Goal: Information Seeking & Learning: Learn about a topic

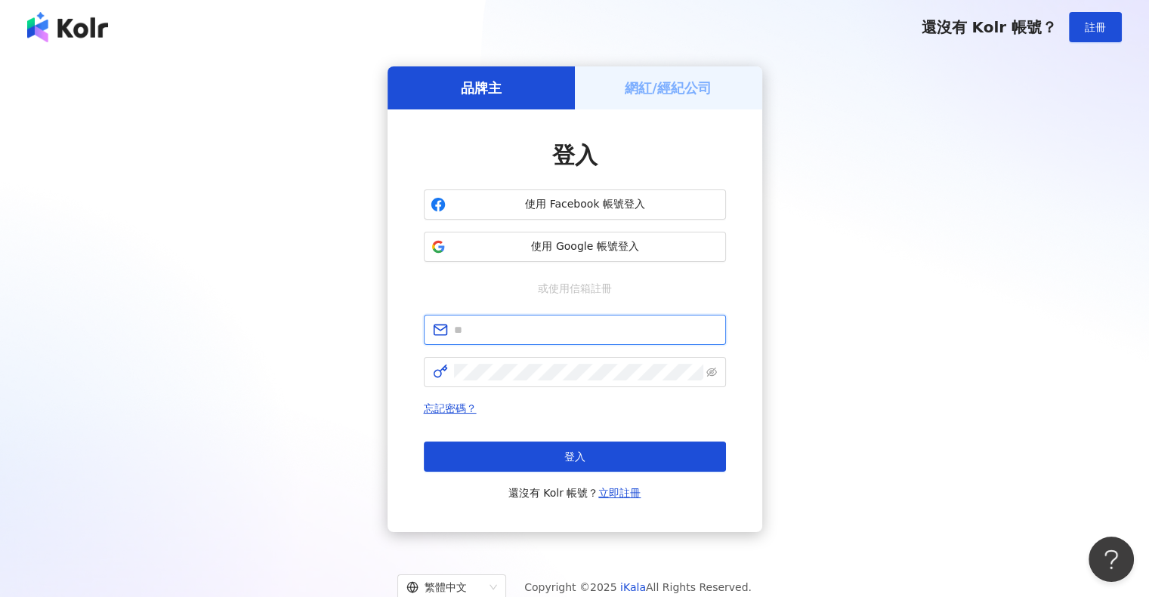
click at [546, 329] on input "text" at bounding box center [585, 330] width 263 height 17
type input "**********"
click at [903, 232] on div "**********" at bounding box center [574, 299] width 1112 height 466
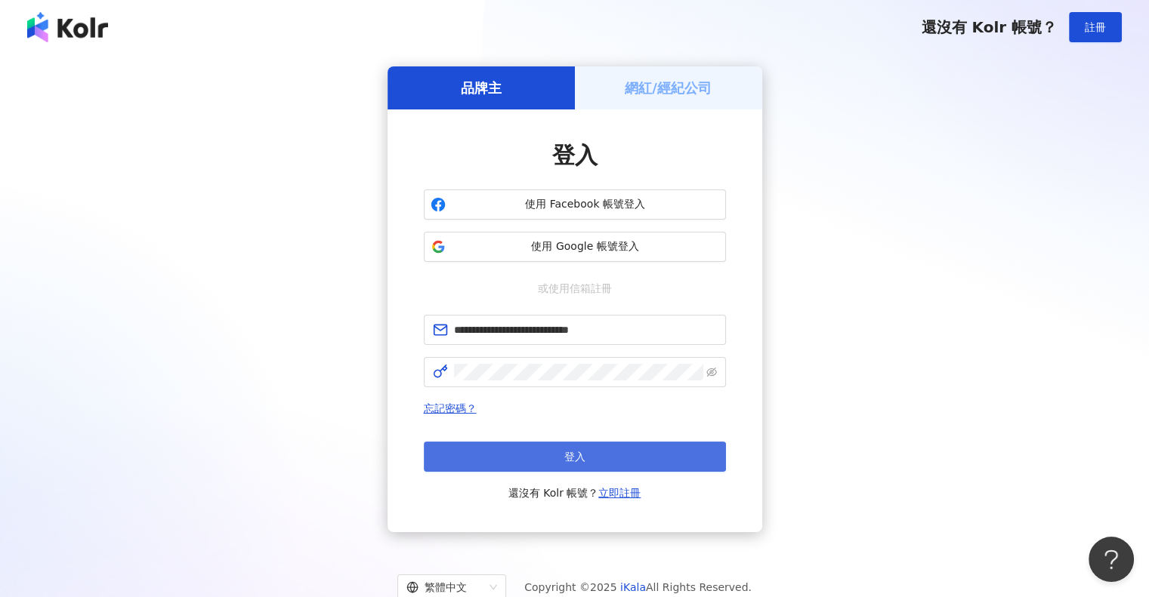
click at [560, 462] on button "登入" at bounding box center [575, 457] width 302 height 30
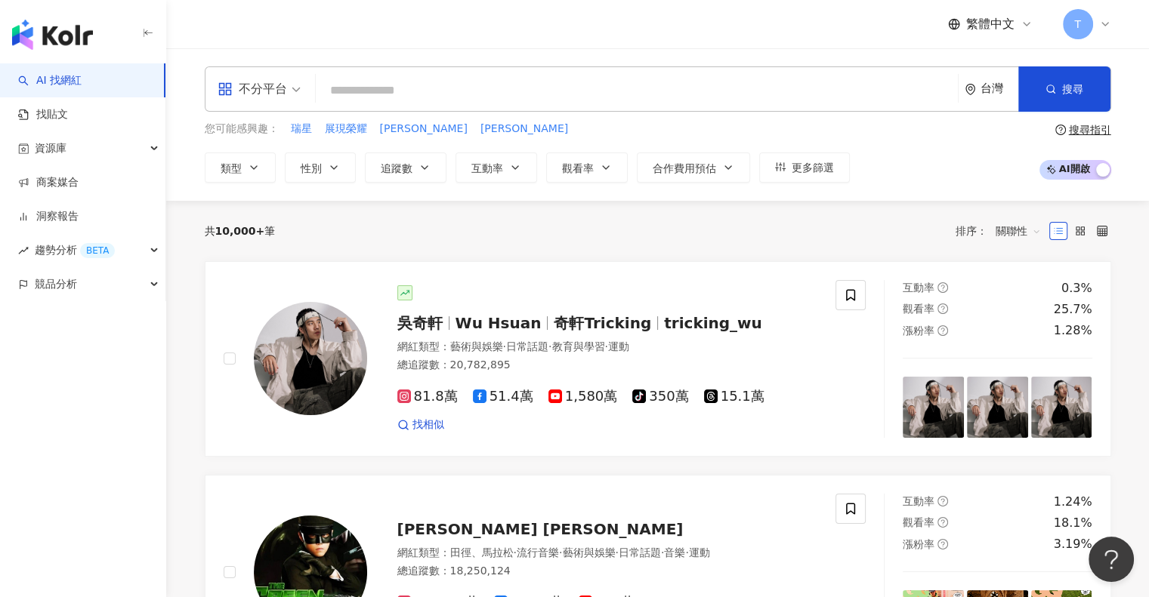
click at [441, 102] on input "search" at bounding box center [637, 90] width 630 height 29
paste input "******"
type input "******"
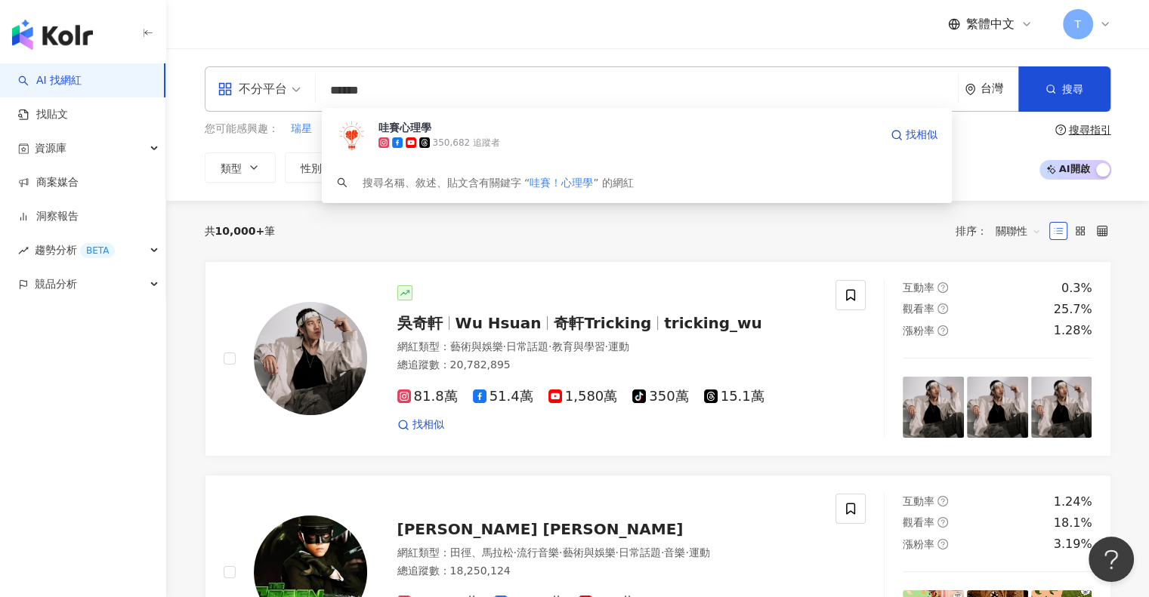
click at [430, 136] on div "350,682 追蹤者" at bounding box center [628, 142] width 501 height 15
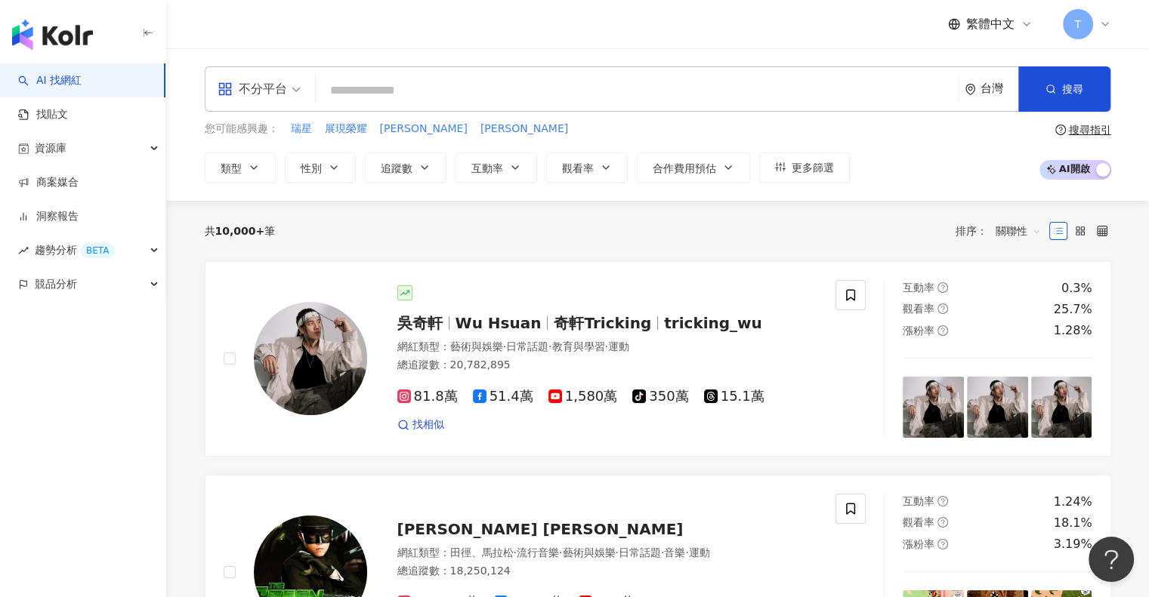
paste input "********"
type input "********"
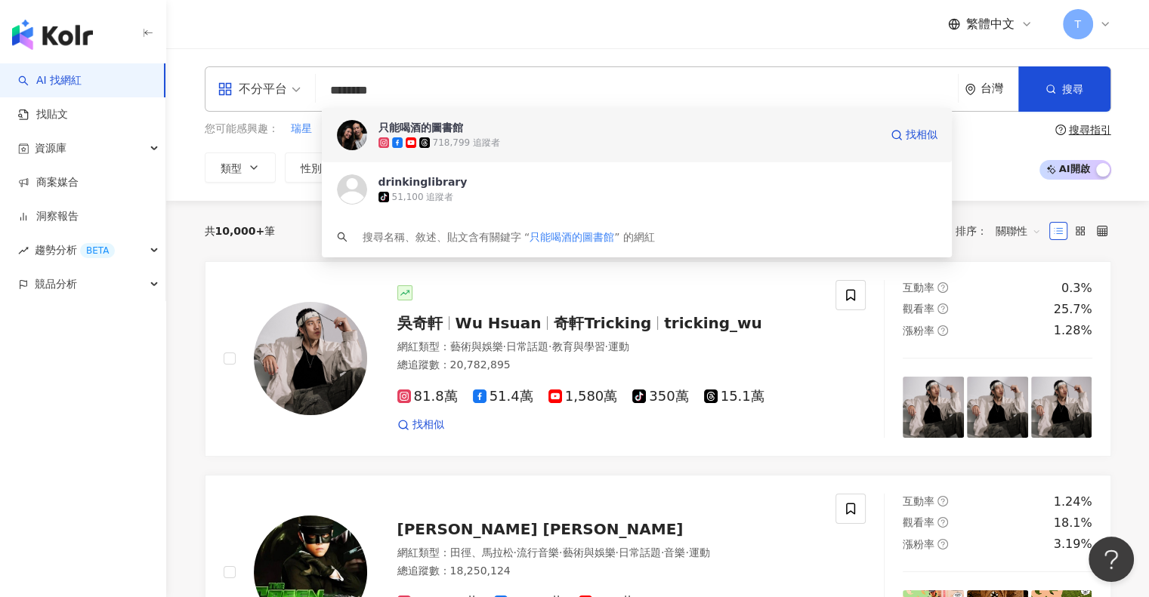
click at [414, 137] on icon at bounding box center [411, 142] width 11 height 11
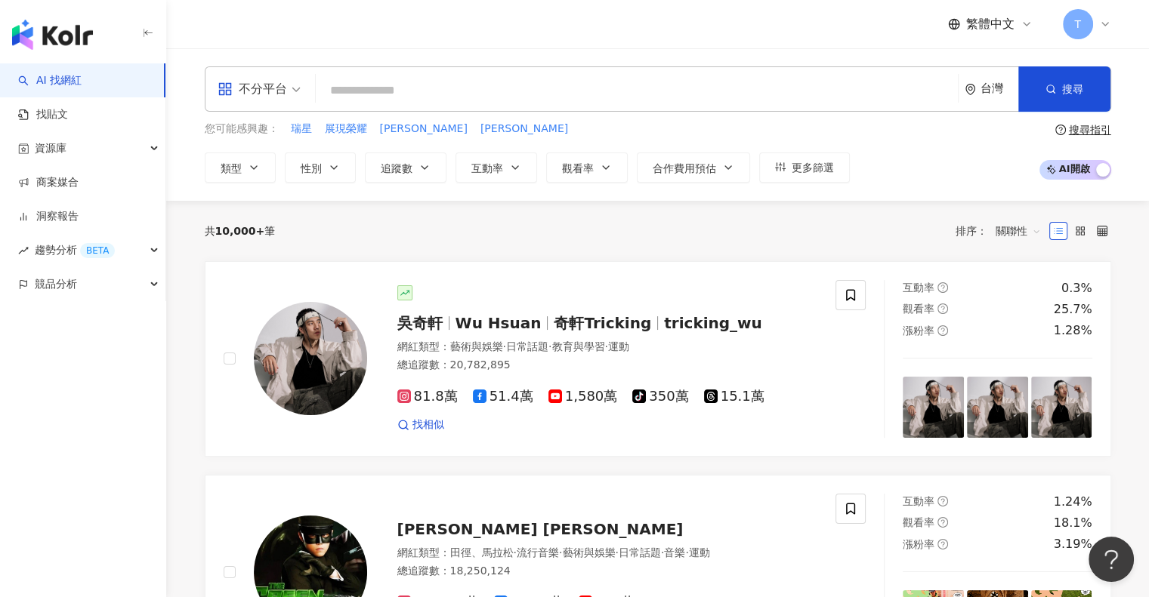
paste input "*****"
type input "*****"
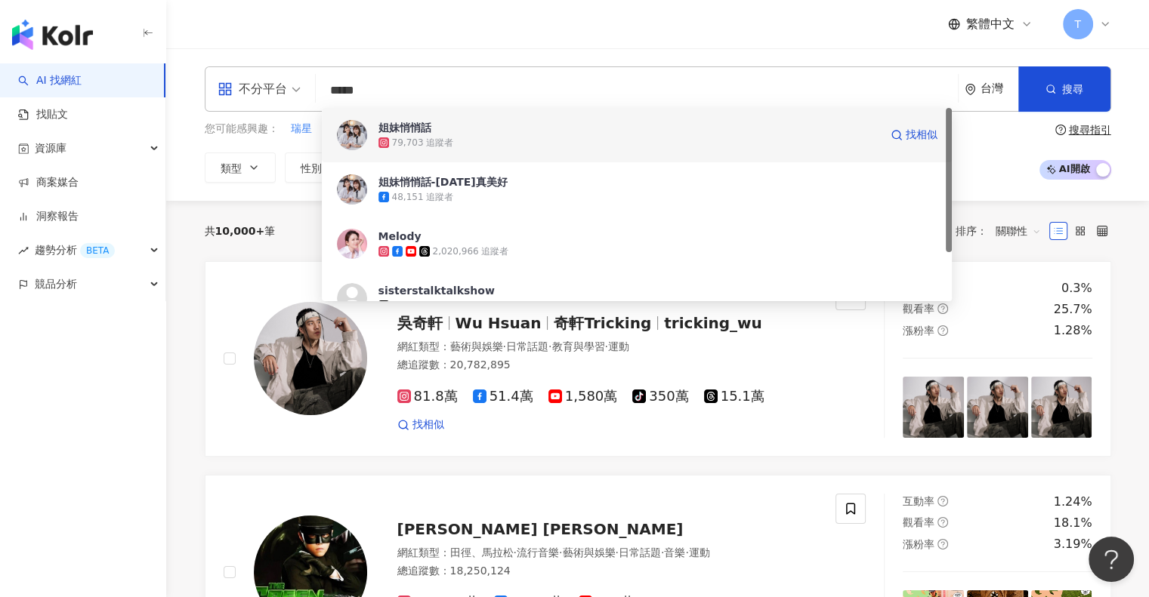
click at [429, 138] on div "79,703 追蹤者" at bounding box center [423, 143] width 62 height 13
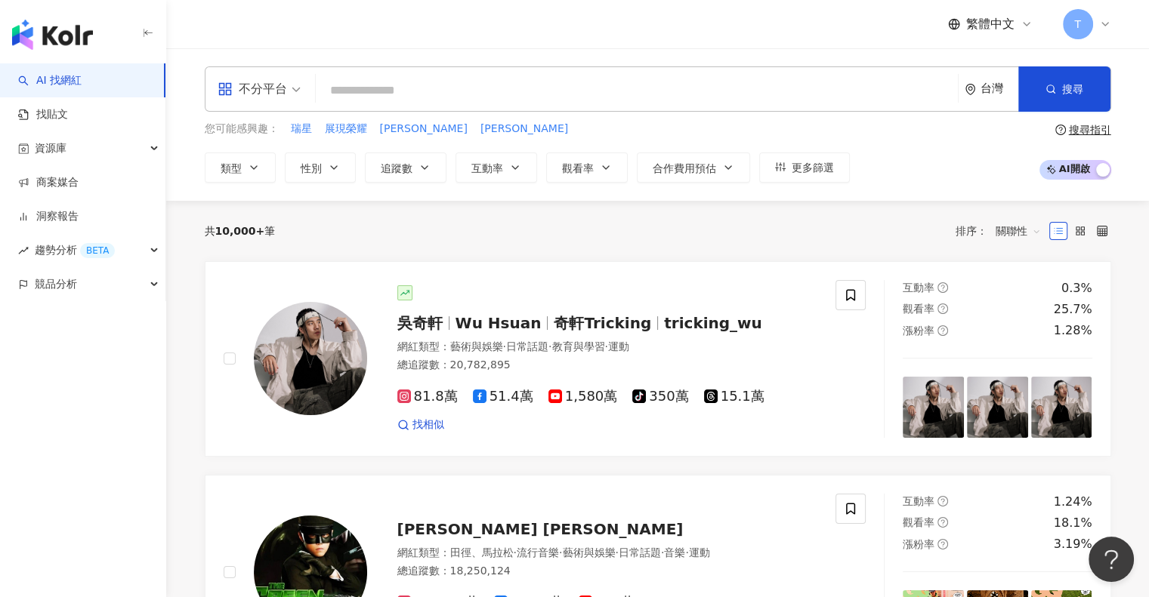
click at [396, 87] on input "search" at bounding box center [637, 90] width 630 height 29
paste input "*****"
type input "*****"
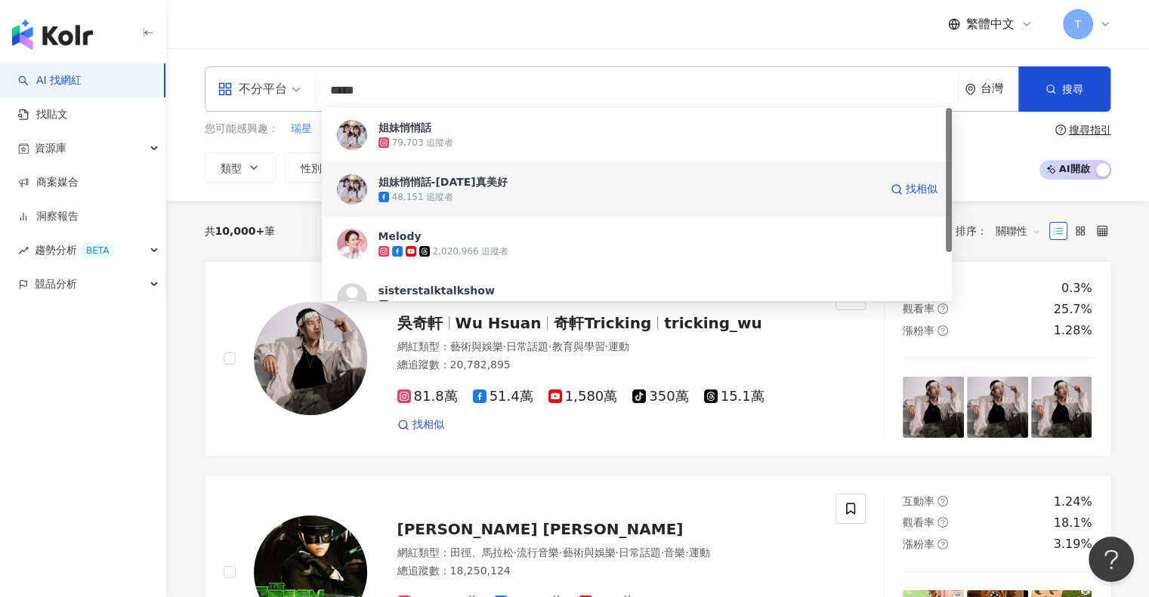
click at [450, 188] on div "姐妹悄悄話-[DATE]真美好" at bounding box center [442, 181] width 129 height 15
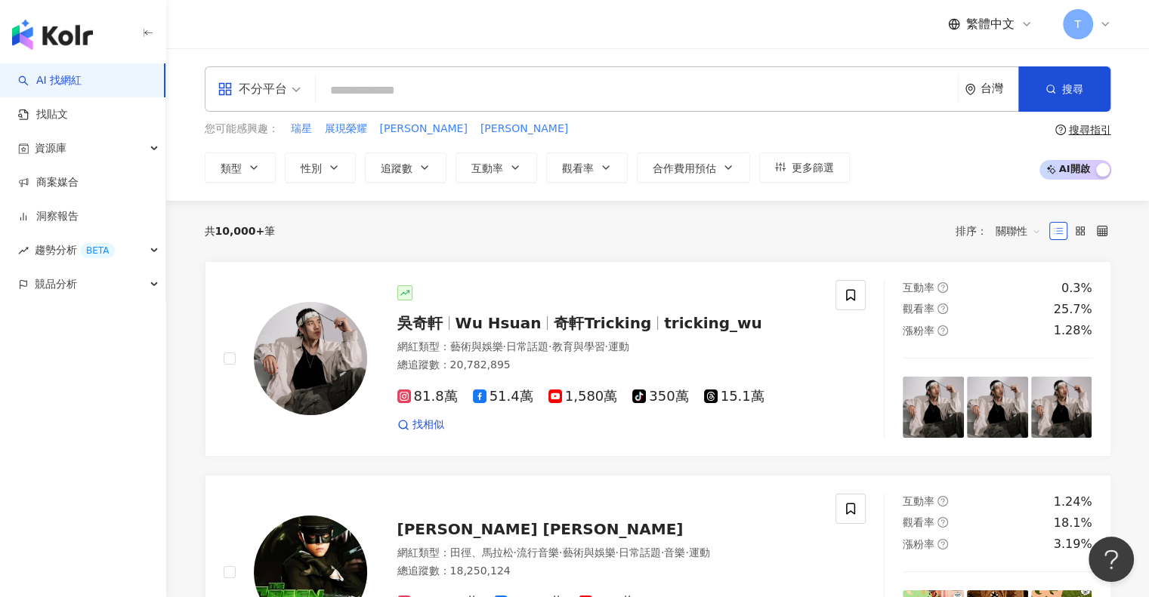
paste input "**********"
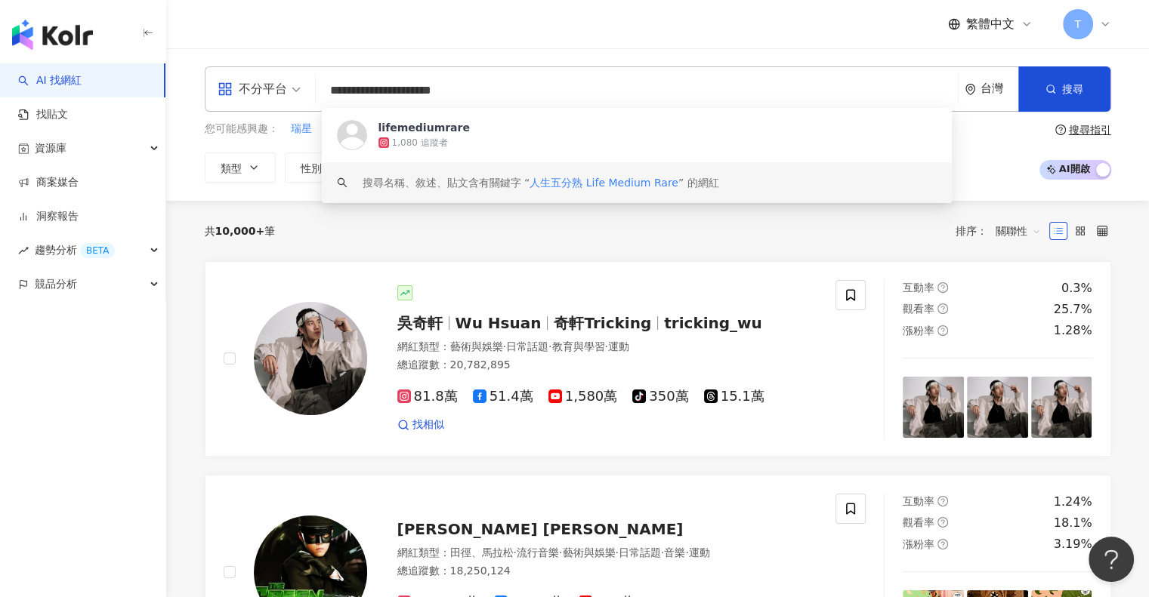
type input "**********"
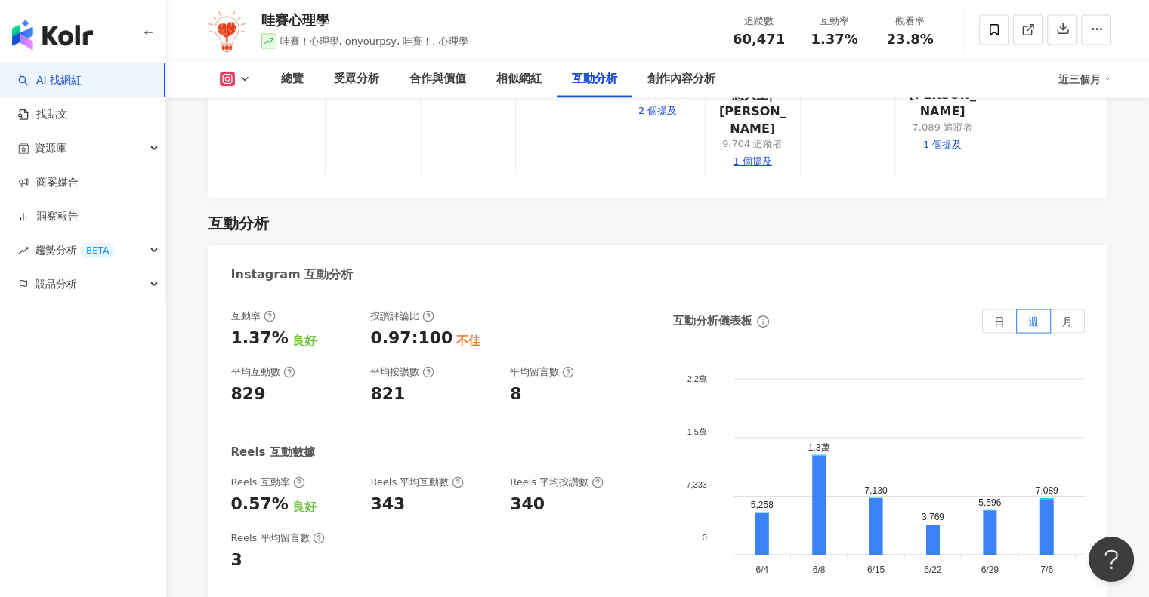
scroll to position [3172, 0]
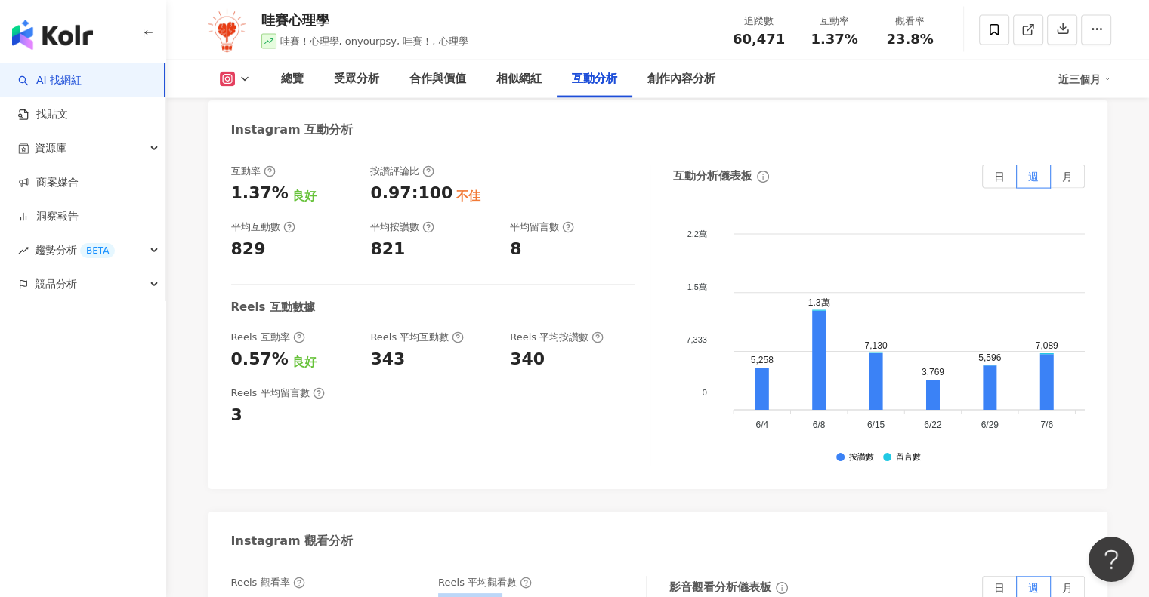
drag, startPoint x: 437, startPoint y: 507, endPoint x: 509, endPoint y: 507, distance: 72.5
click at [509, 576] on div "Reels 觀看率 23.8% 優秀 Reels 平均觀看數 14,422" at bounding box center [431, 596] width 400 height 41
copy div "14,422"
click at [233, 73] on icon at bounding box center [227, 79] width 15 height 15
click at [233, 146] on button "Facebook" at bounding box center [258, 141] width 91 height 21
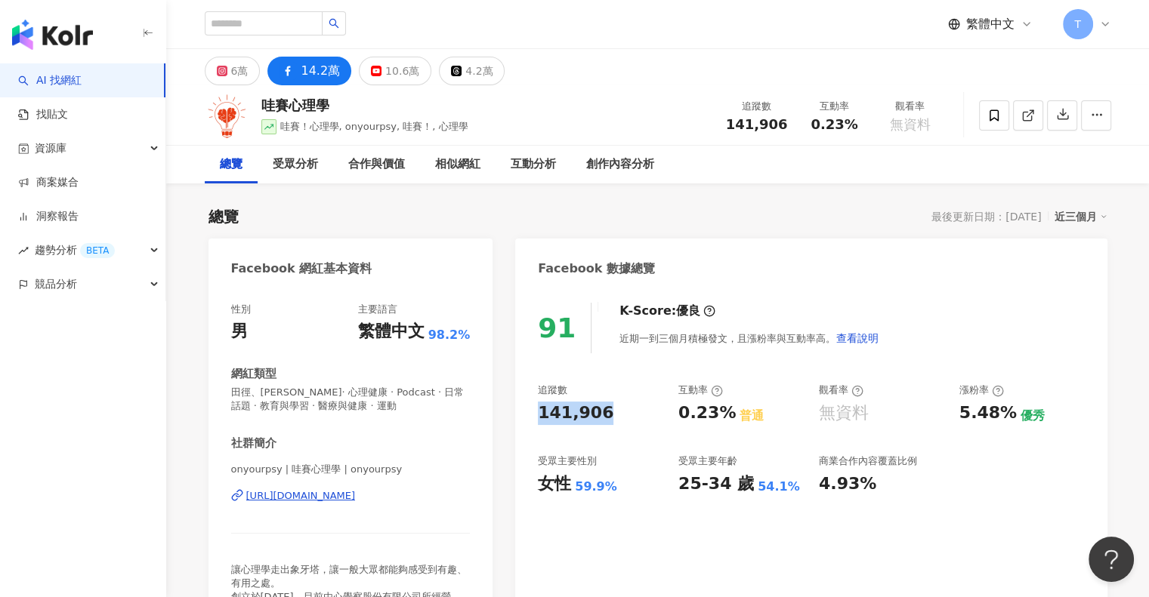
drag, startPoint x: 534, startPoint y: 416, endPoint x: 613, endPoint y: 417, distance: 79.3
click at [613, 417] on div "91 K-Score : 優良 近期一到三個月積極發文，且漲粉率與互動率高。 查看說明 追蹤數 141,906 互動率 0.23% 普通 觀看率 無資料 漲粉…" at bounding box center [810, 464] width 591 height 353
copy div "141,906"
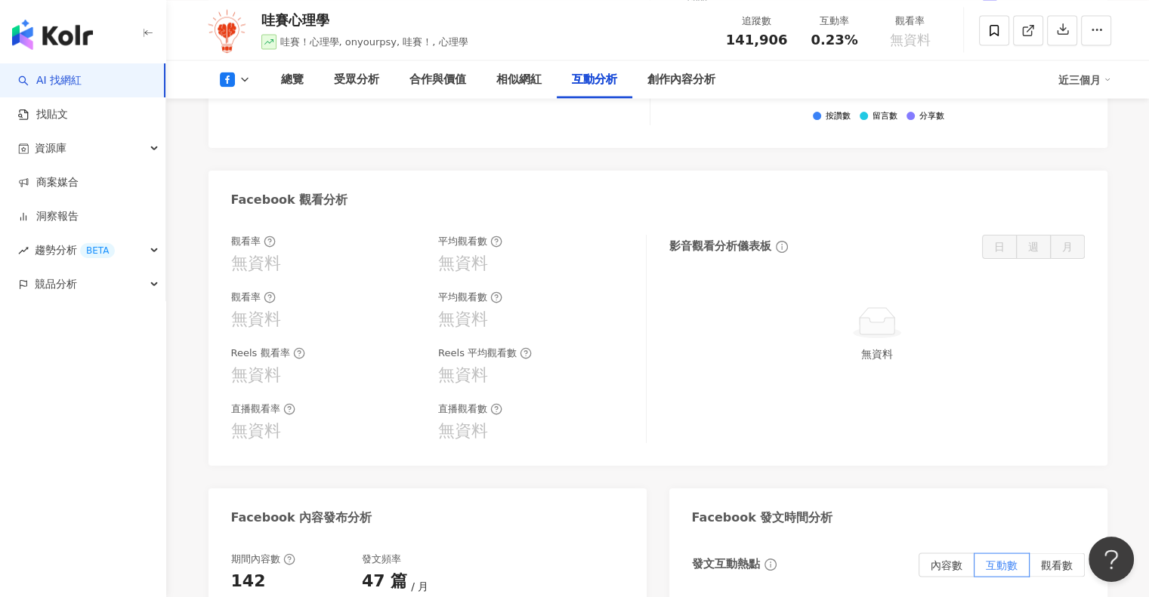
scroll to position [2794, 0]
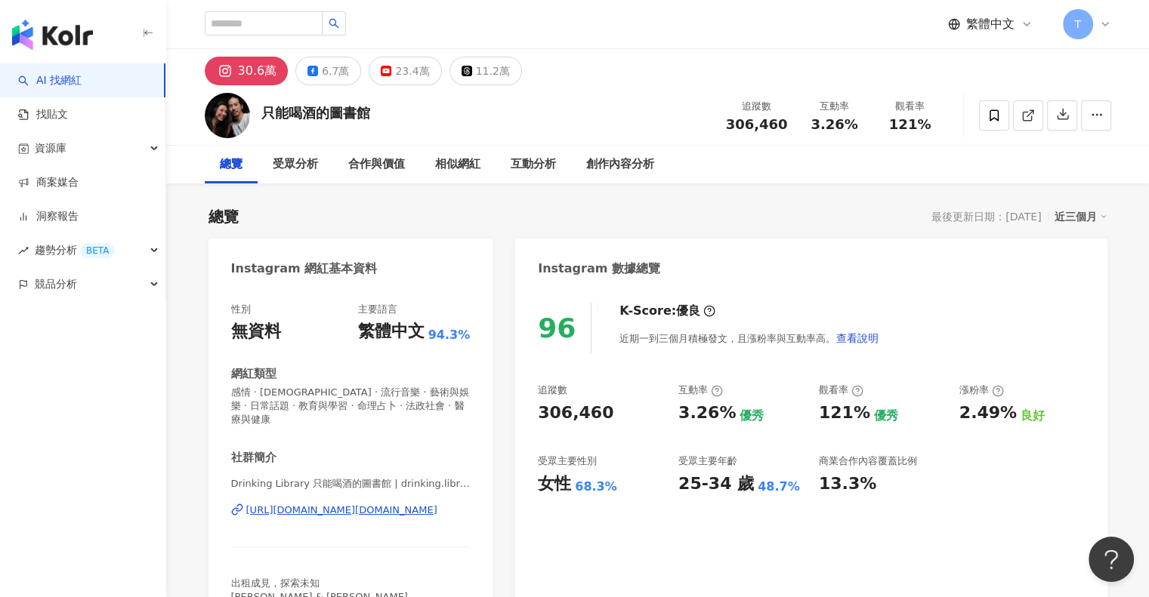
click at [961, 292] on div "96 K-Score : 優良 近期一到三個月積極發文，且漲粉率與互動率高。 查看說明 追蹤數 306,460 互動率 3.26% 優秀 觀看率 121% 優…" at bounding box center [810, 471] width 591 height 367
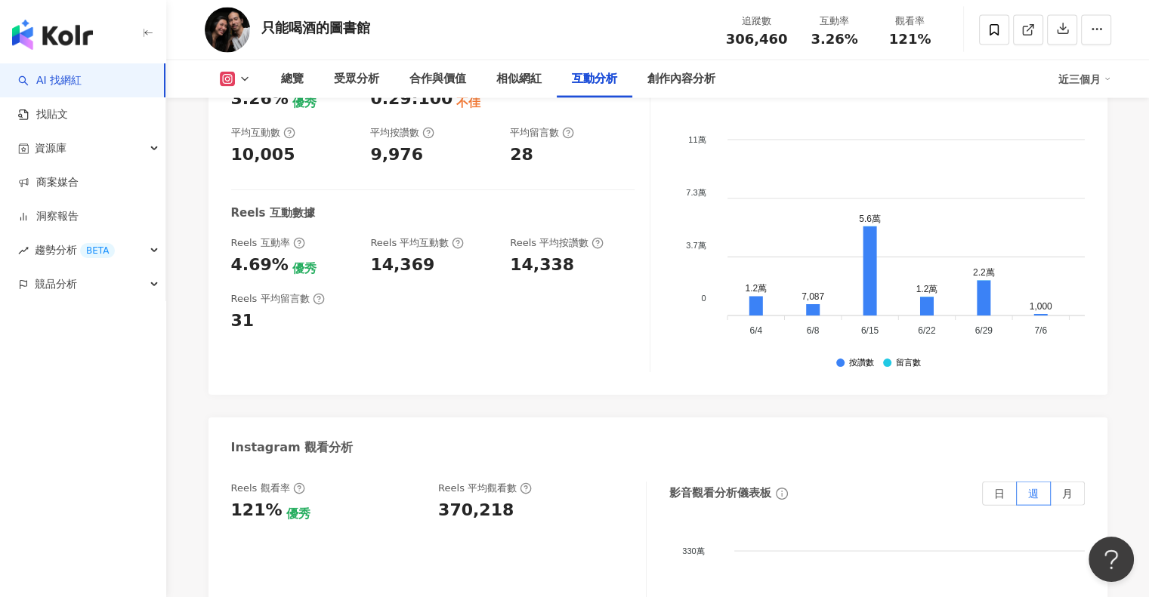
scroll to position [3247, 0]
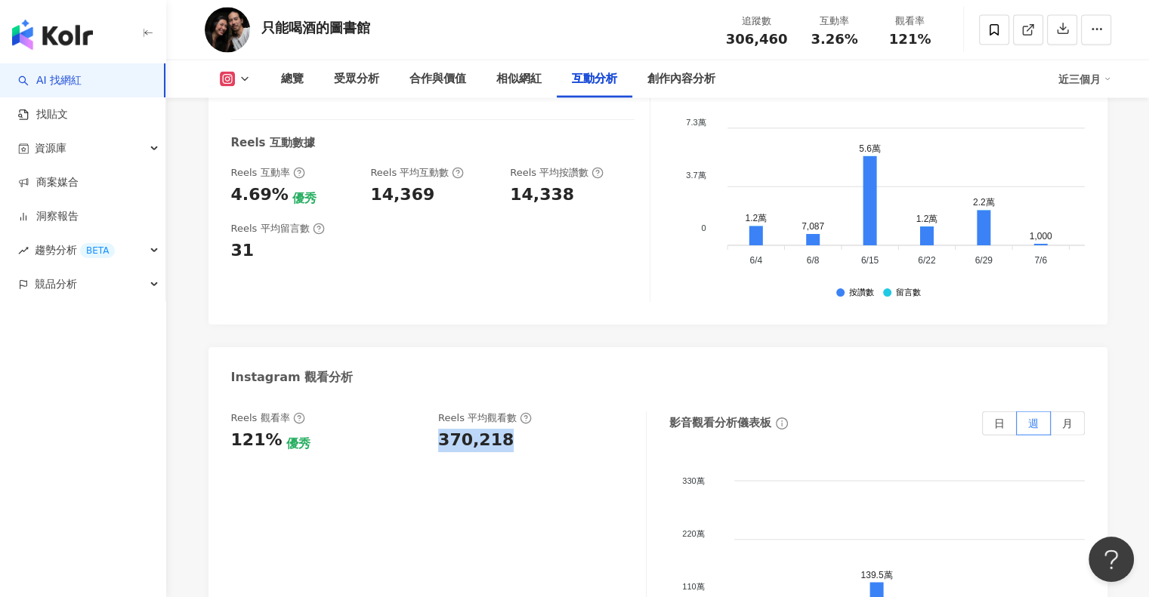
drag, startPoint x: 432, startPoint y: 380, endPoint x: 501, endPoint y: 380, distance: 69.5
click at [501, 412] on div "Reels 觀看率 121% 優秀 Reels 平均觀看數 370,218" at bounding box center [431, 432] width 400 height 41
copy div "370,218"
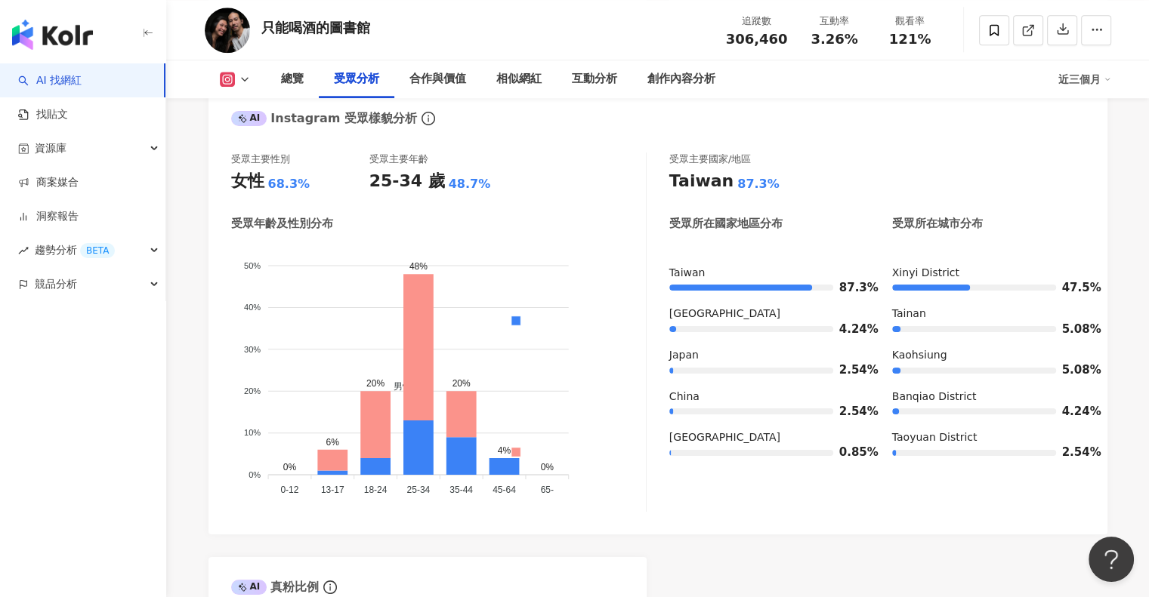
scroll to position [1284, 0]
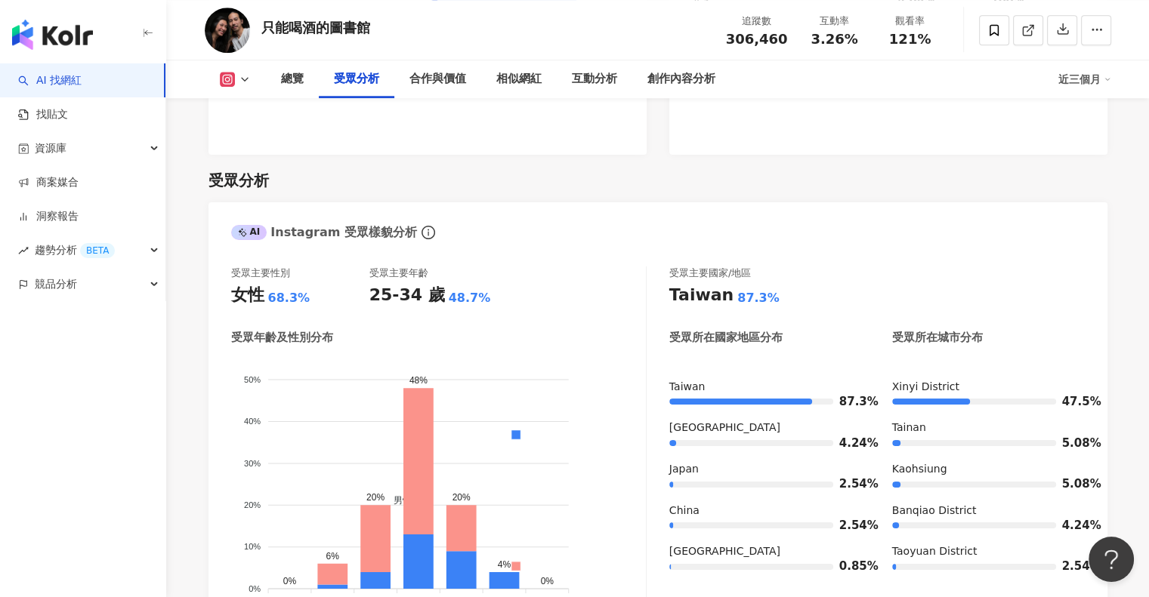
click at [235, 82] on button at bounding box center [235, 79] width 61 height 15
click at [234, 141] on button "Facebook" at bounding box center [258, 141] width 91 height 21
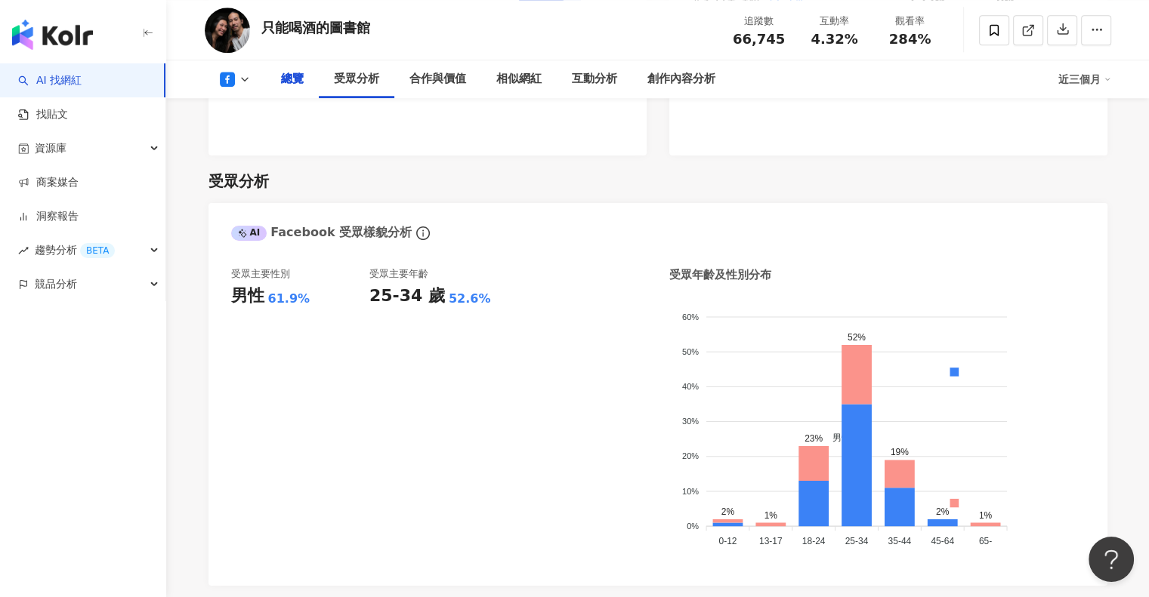
scroll to position [61, 0]
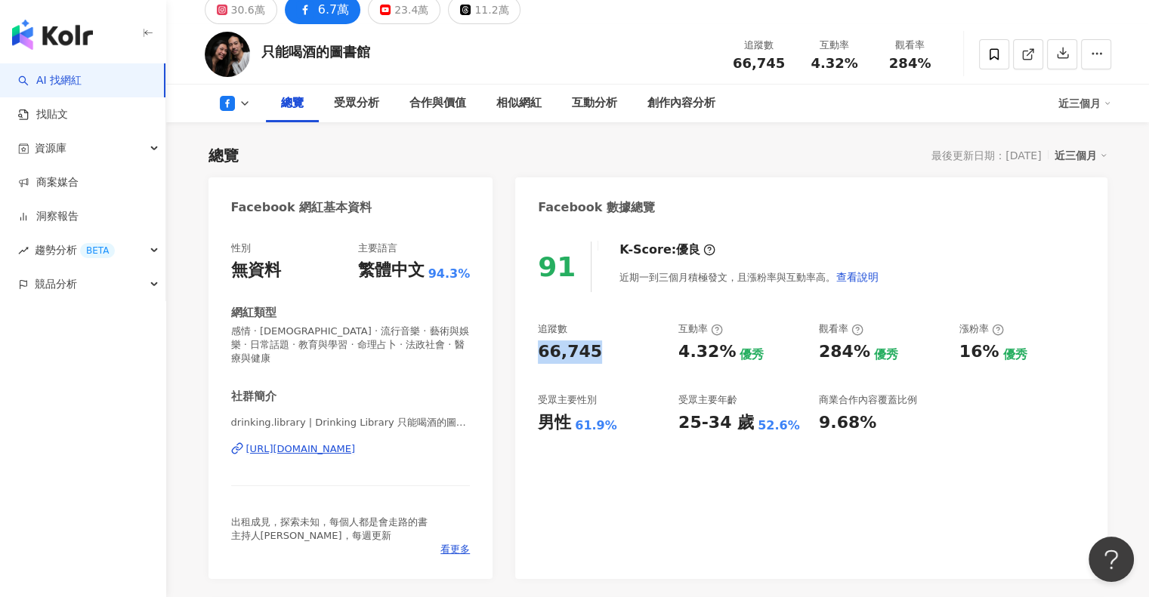
drag, startPoint x: 535, startPoint y: 350, endPoint x: 592, endPoint y: 353, distance: 56.8
click at [592, 353] on div "91 K-Score : 優良 近期一到三個月積極發文，且漲粉率與互動率高。 查看說明 追蹤數 66,745 互動率 4.32% 優秀 觀看率 284% 優秀…" at bounding box center [810, 403] width 591 height 353
copy div "66,745"
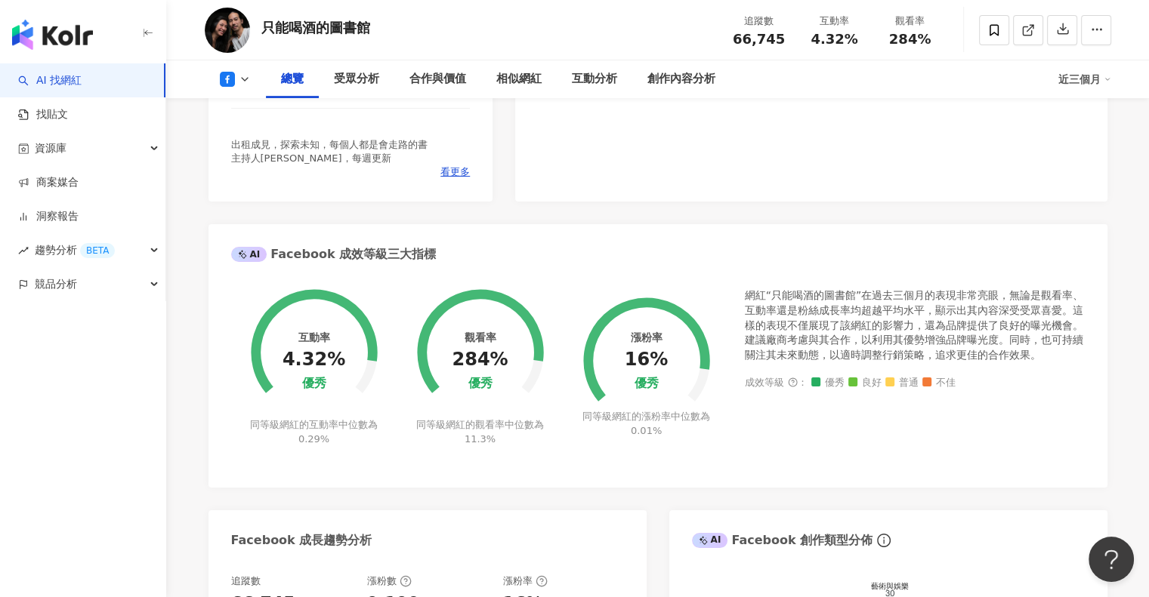
scroll to position [137, 0]
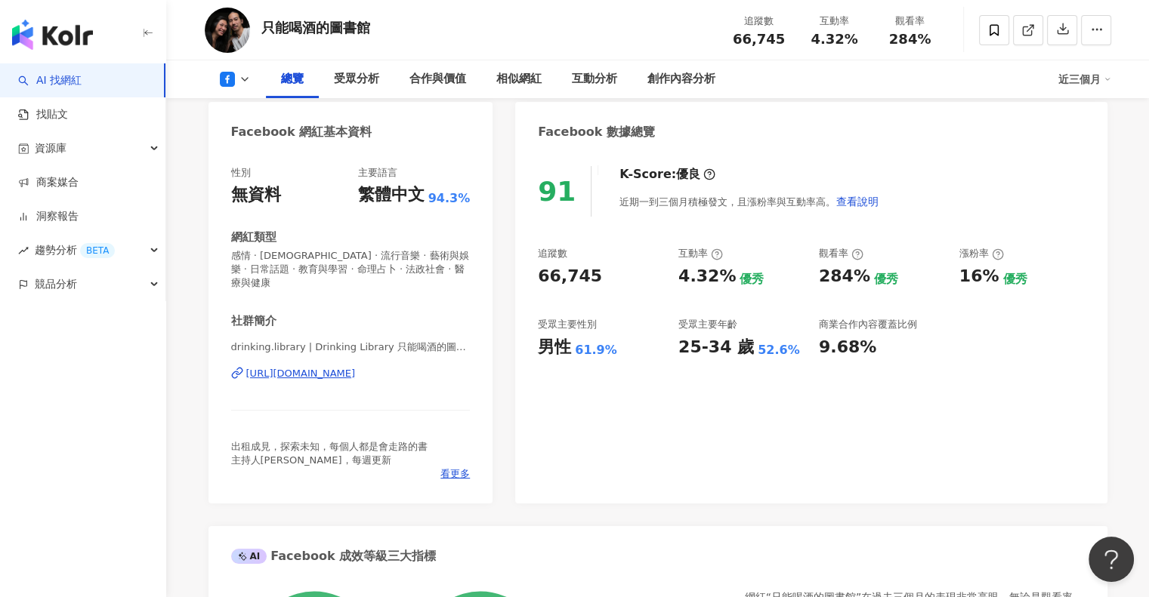
click at [656, 467] on div "91 K-Score : 優良 近期一到三個月積極發文，且漲粉率與互動率高。 查看說明 追蹤數 66,745 互動率 4.32% 優秀 觀看率 284% 優秀…" at bounding box center [810, 327] width 591 height 353
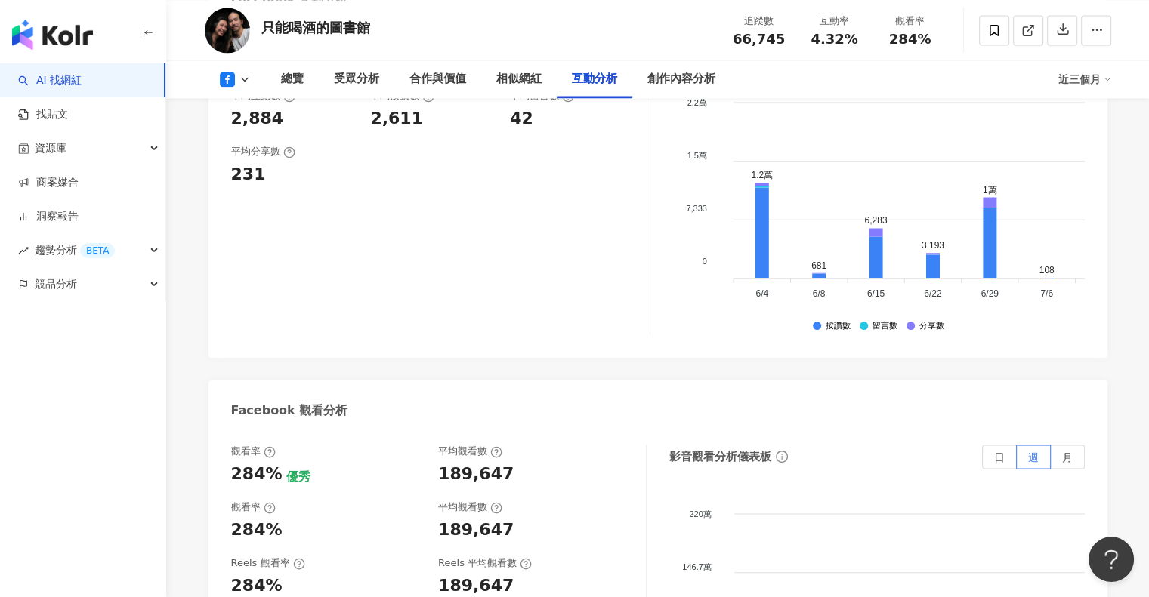
scroll to position [2704, 0]
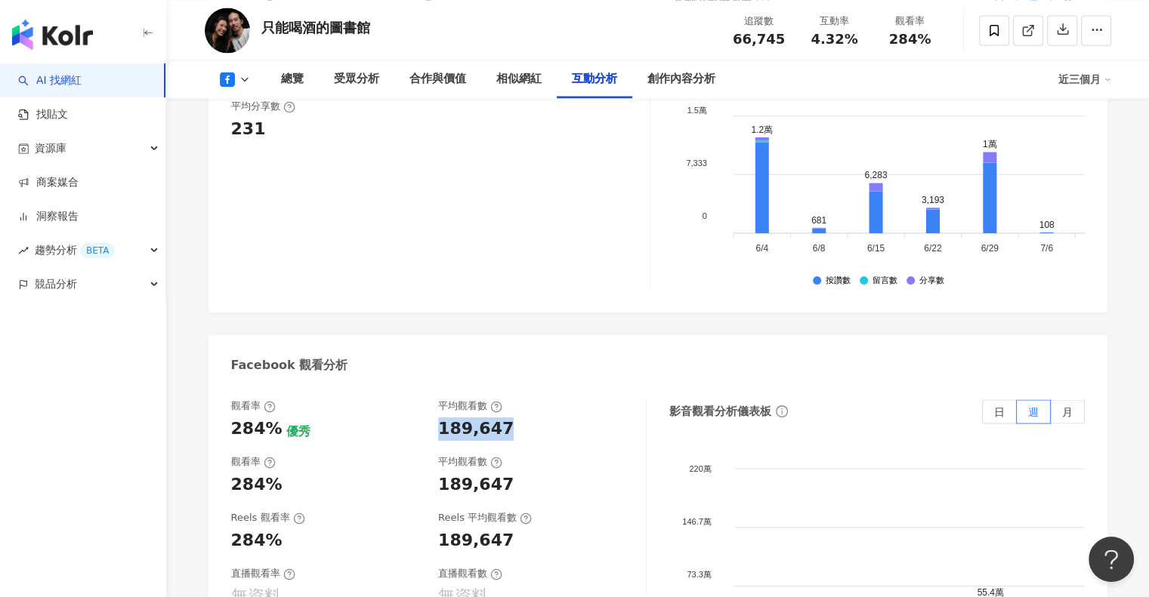
drag, startPoint x: 432, startPoint y: 365, endPoint x: 511, endPoint y: 363, distance: 79.3
click at [511, 400] on div "觀看率 284% 優秀 平均觀看數 189,647" at bounding box center [431, 420] width 400 height 41
copy div "189,647"
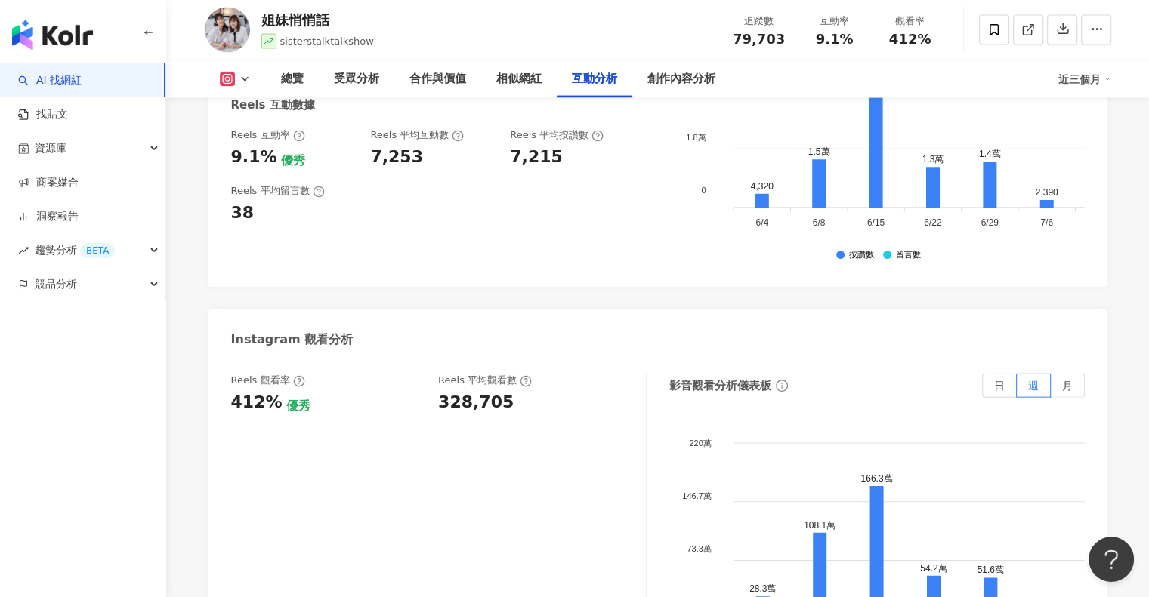
scroll to position [3323, 0]
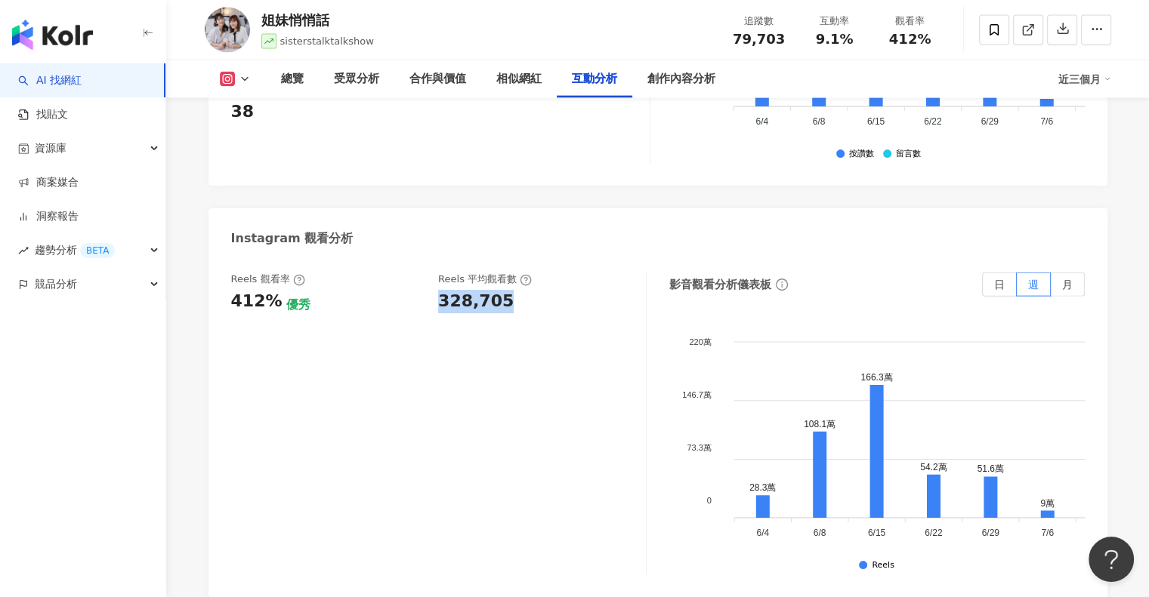
drag, startPoint x: 435, startPoint y: 279, endPoint x: 517, endPoint y: 280, distance: 81.6
click at [517, 280] on div "Reels 觀看率 412% 優秀 [PERSON_NAME] 平均觀看數 328,705" at bounding box center [431, 293] width 400 height 41
copy div "328,705"
click at [243, 75] on icon at bounding box center [245, 79] width 12 height 12
click at [445, 172] on div "Instagram 互動分析 互動率 9.1% 優秀 按讚評論比 0.52:100 不佳 平均互動數 7,253 平均按讚數 7,215 平均留言數 38 R…" at bounding box center [657, 435] width 899 height 1276
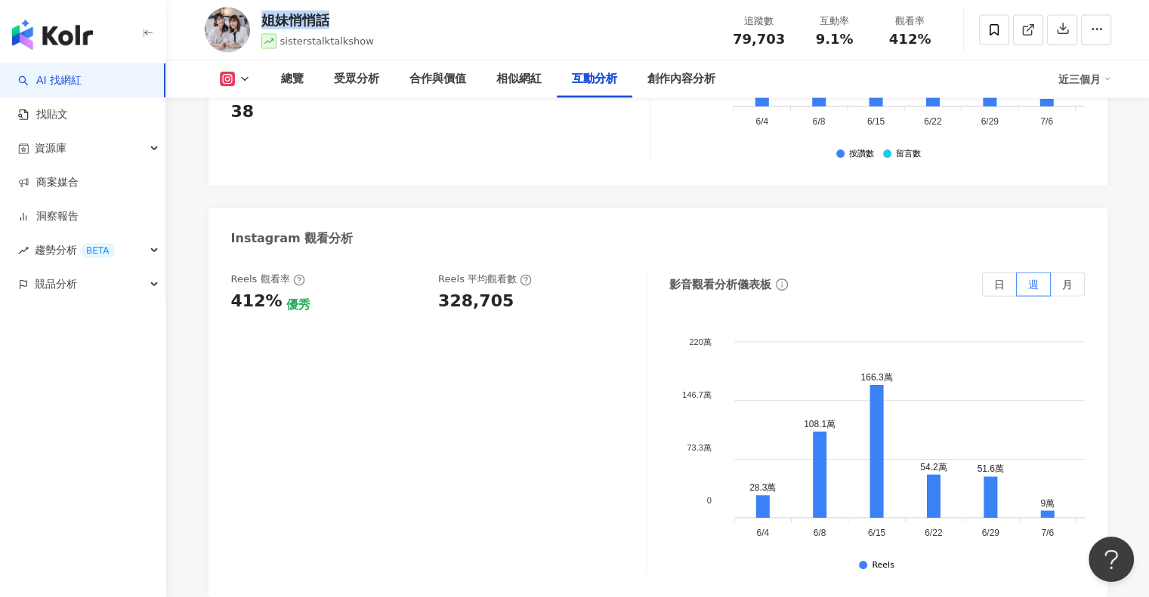
drag, startPoint x: 335, startPoint y: 23, endPoint x: 263, endPoint y: 22, distance: 72.5
click at [263, 22] on div "姐妹悄悄話" at bounding box center [317, 20] width 113 height 19
copy div "姐妹悄悄話"
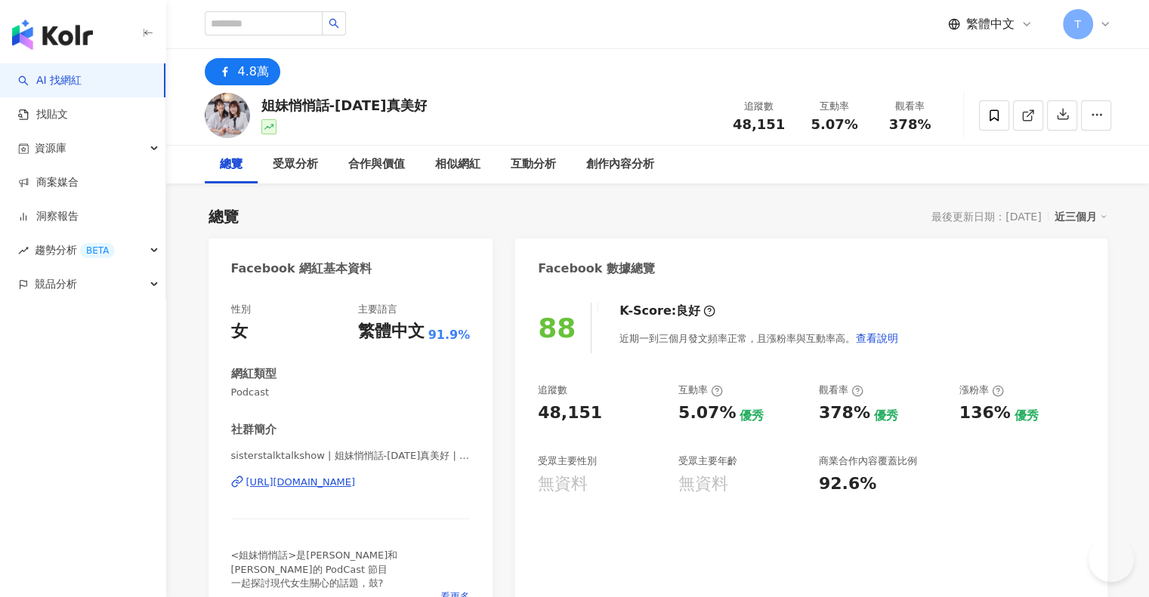
drag, startPoint x: 545, startPoint y: 418, endPoint x: 636, endPoint y: 417, distance: 90.6
click at [652, 418] on div "48,151" at bounding box center [600, 413] width 125 height 23
click at [622, 534] on div "88 K-Score : 良好 近期一到三個月發文頻率正常，且漲粉率與互動率高。 查看說明 追蹤數 48,151 互動率 5.07% 優秀 觀看率 378% …" at bounding box center [810, 457] width 591 height 339
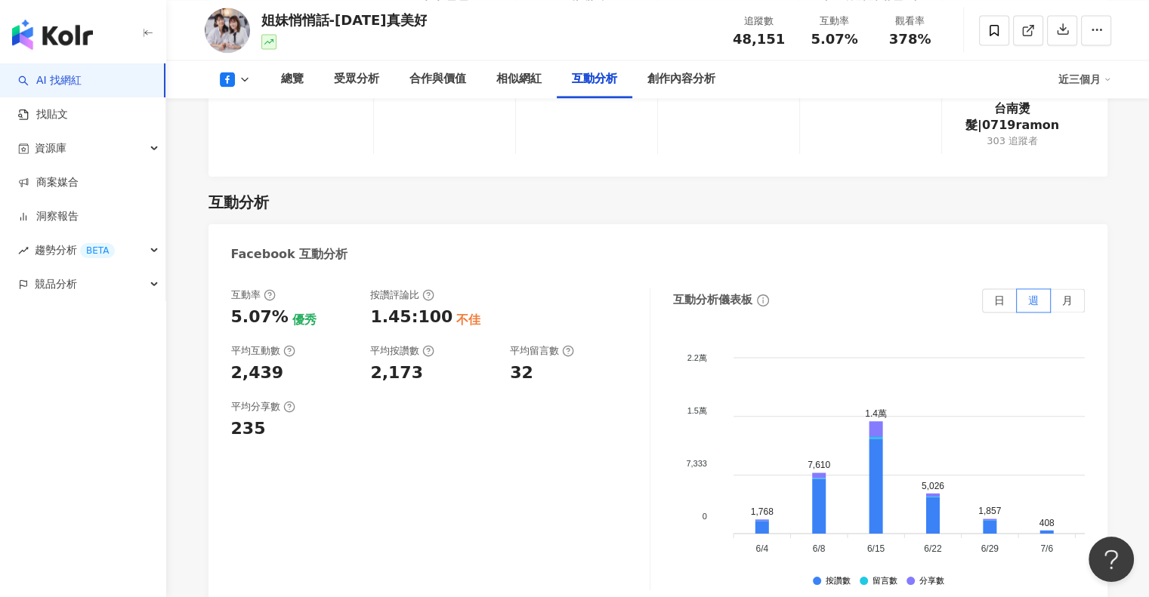
scroll to position [2643, 0]
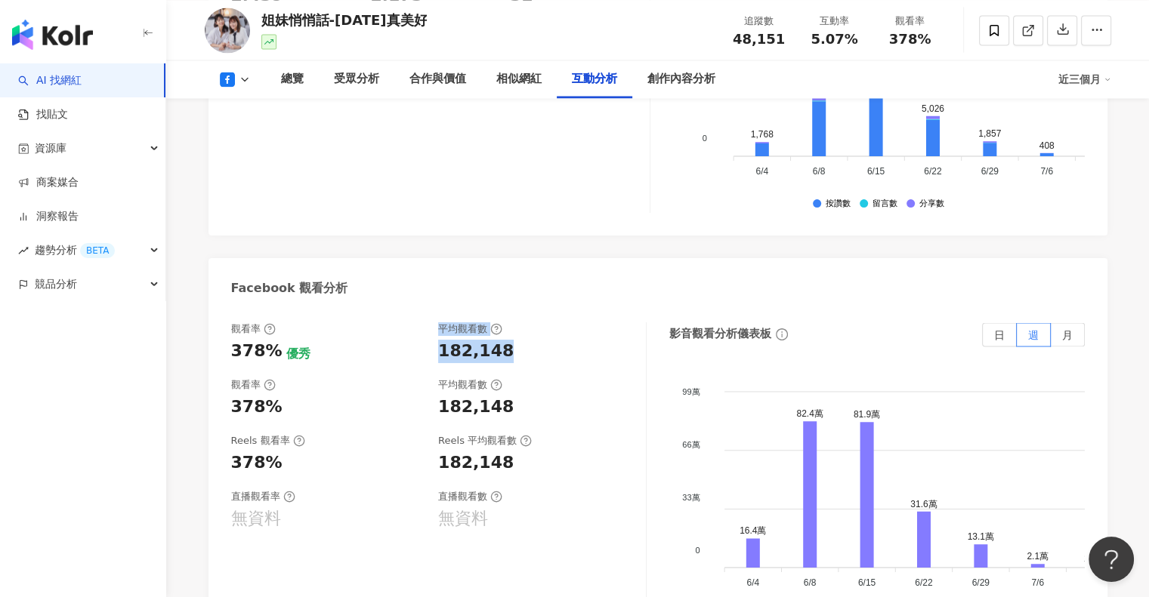
drag, startPoint x: 427, startPoint y: 286, endPoint x: 498, endPoint y: 286, distance: 71.0
click at [498, 322] on div "觀看率 378% 優秀 平均觀看數 182,148" at bounding box center [431, 342] width 400 height 41
click at [501, 340] on div "182,148" at bounding box center [476, 351] width 76 height 23
drag, startPoint x: 429, startPoint y: 286, endPoint x: 500, endPoint y: 286, distance: 71.0
click at [500, 322] on div "觀看率 378% 優秀 平均觀看數 182,148" at bounding box center [431, 342] width 400 height 41
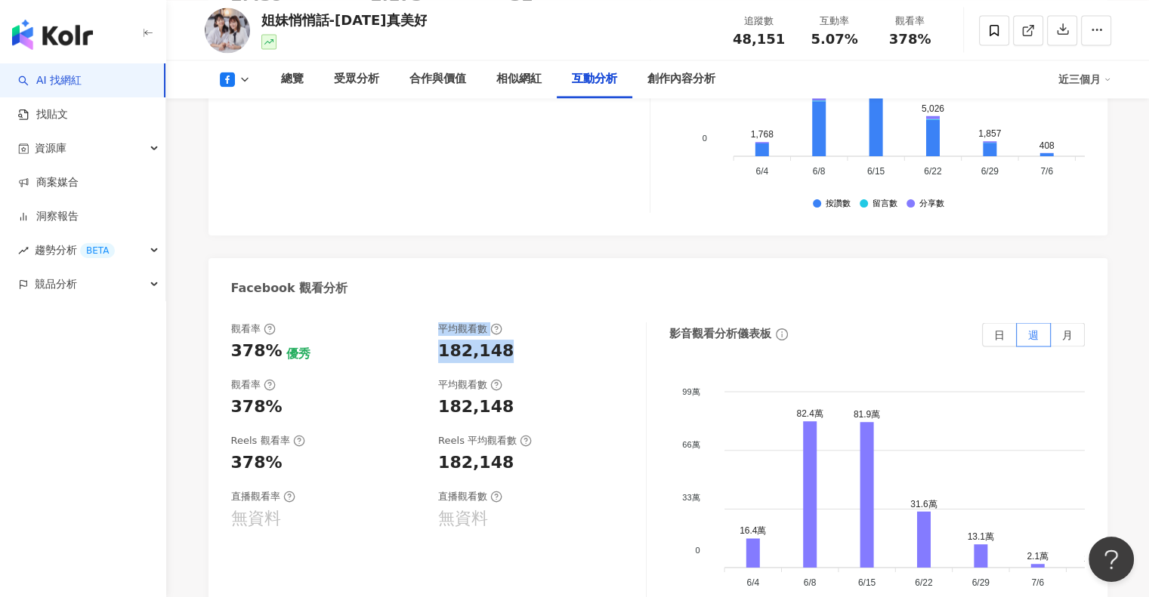
click at [497, 340] on div "182,148" at bounding box center [476, 351] width 76 height 23
drag, startPoint x: 435, startPoint y: 290, endPoint x: 505, endPoint y: 288, distance: 70.3
click at [505, 322] on div "觀看率 378% 優秀 平均觀看數 182,148" at bounding box center [431, 342] width 400 height 41
copy div "182,148"
drag, startPoint x: 517, startPoint y: 249, endPoint x: 510, endPoint y: 250, distance: 7.6
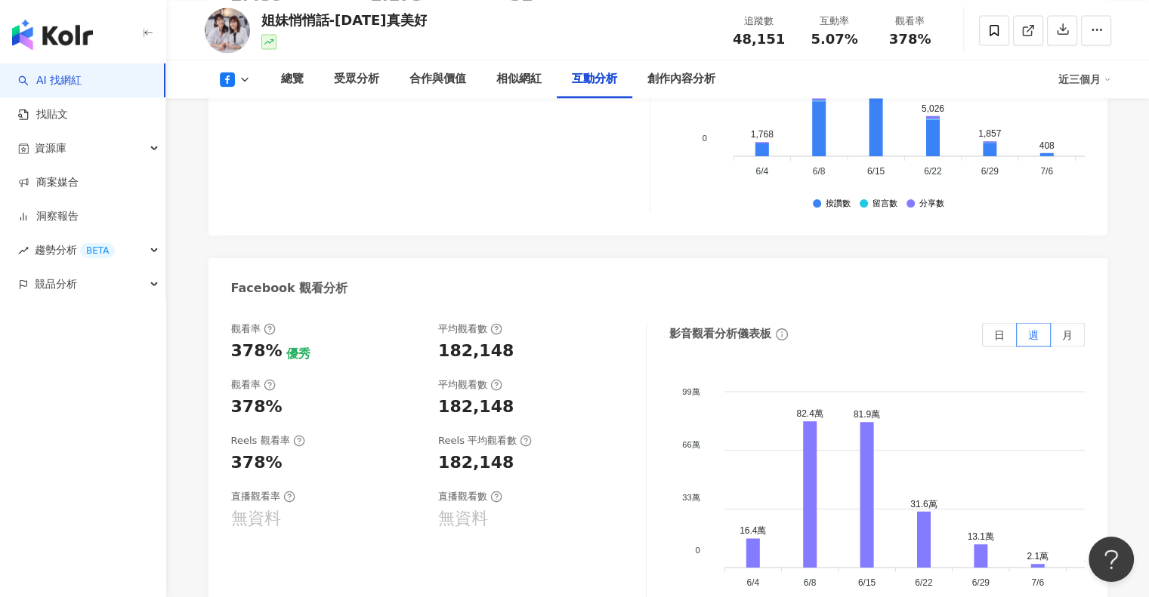
click at [517, 307] on div "觀看率 378% 優秀 平均觀看數 182,148 觀看率 378% 平均觀看數 182,148 Reels 觀看率 378% Reels 平均觀看數 182…" at bounding box center [657, 477] width 899 height 340
